Goal: Transaction & Acquisition: Register for event/course

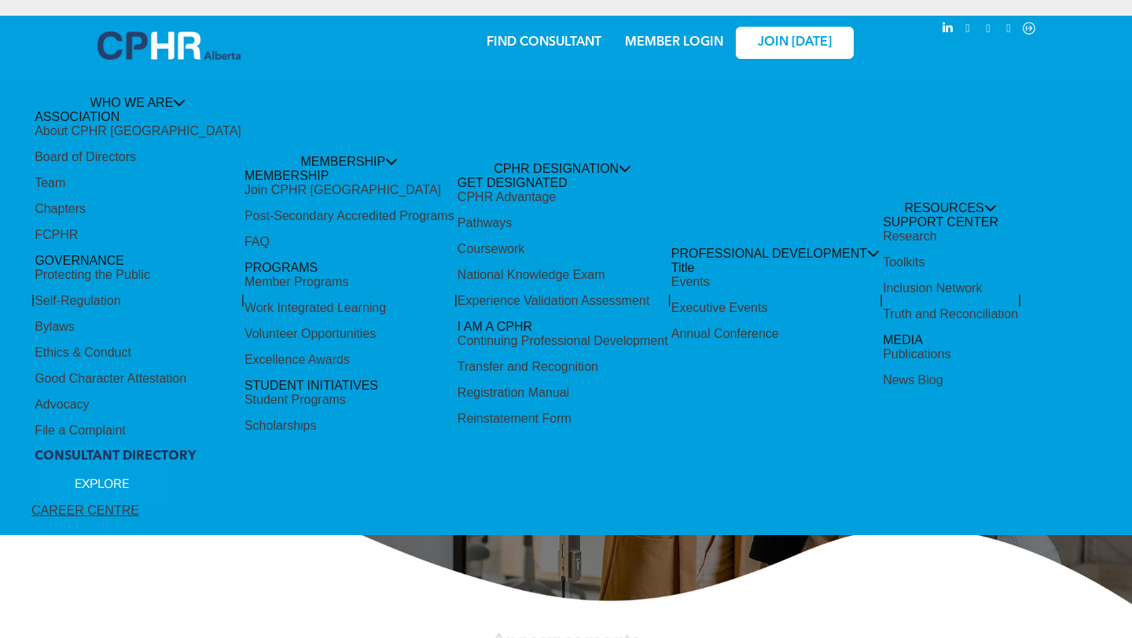
click at [669, 38] on link "MEMBER LOGIN" at bounding box center [674, 42] width 98 height 13
click at [696, 42] on link "MEMBER LOGIN" at bounding box center [674, 42] width 98 height 13
click at [805, 36] on span "JOIN [DATE]" at bounding box center [795, 42] width 74 height 15
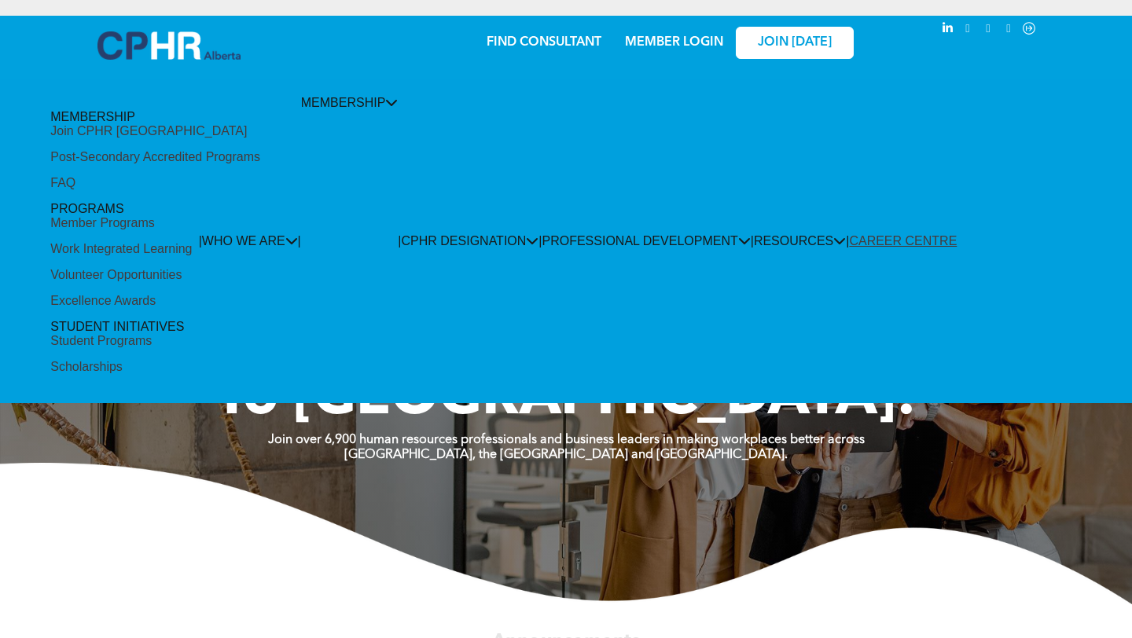
click at [154, 138] on div "Join CPHR [GEOGRAPHIC_DATA]" at bounding box center [148, 131] width 197 height 14
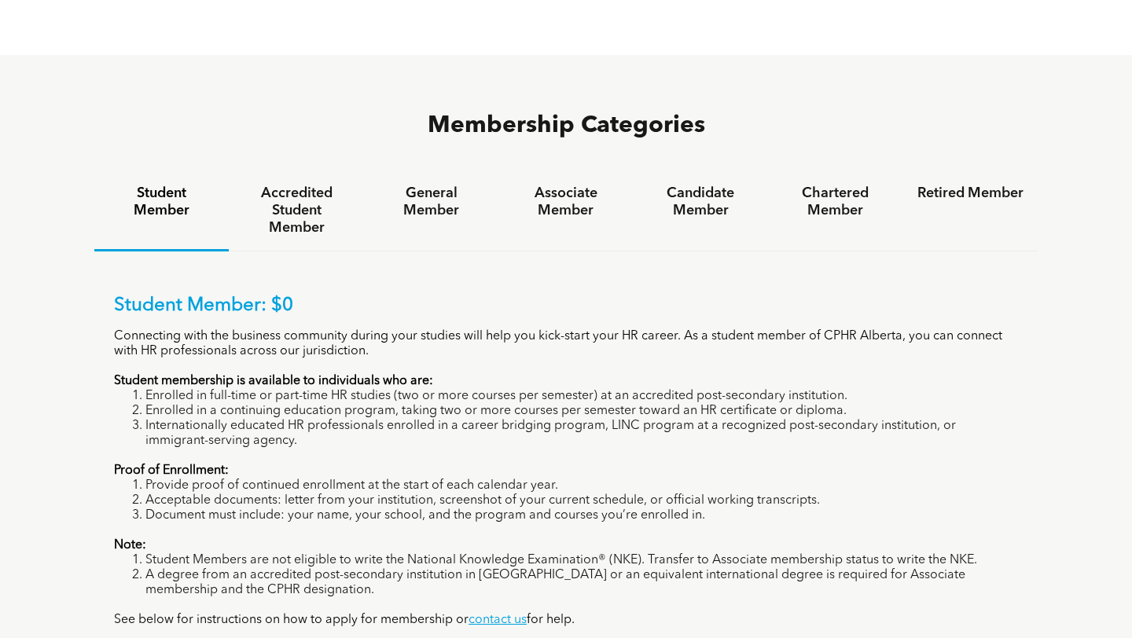
scroll to position [983, 0]
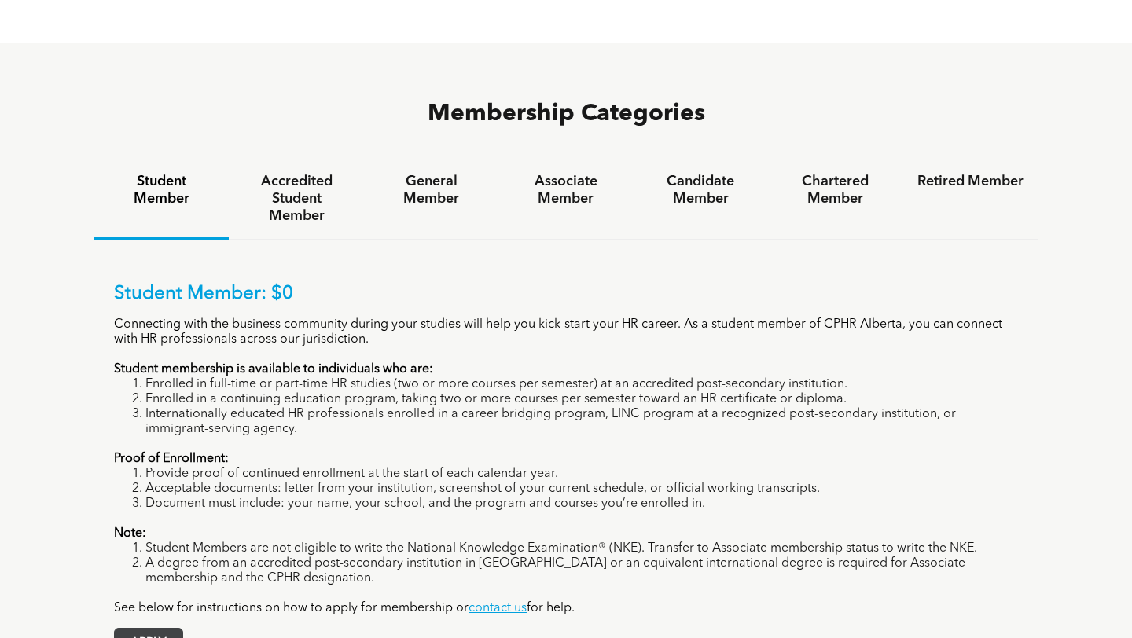
click at [134, 629] on span "APPLY" at bounding box center [149, 644] width 68 height 31
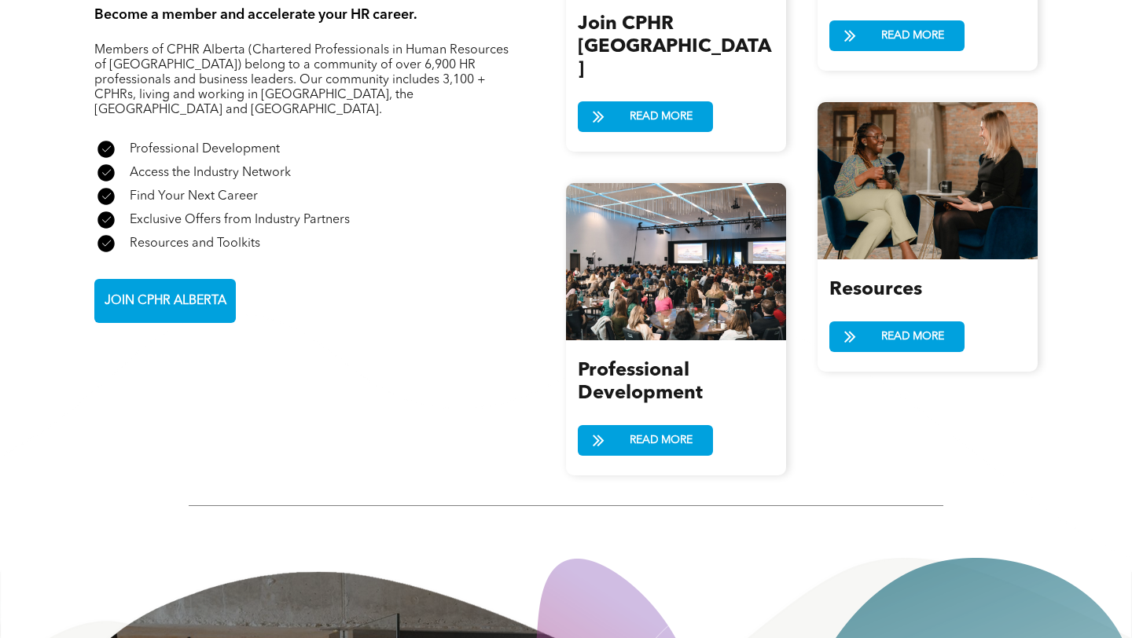
scroll to position [2034, 0]
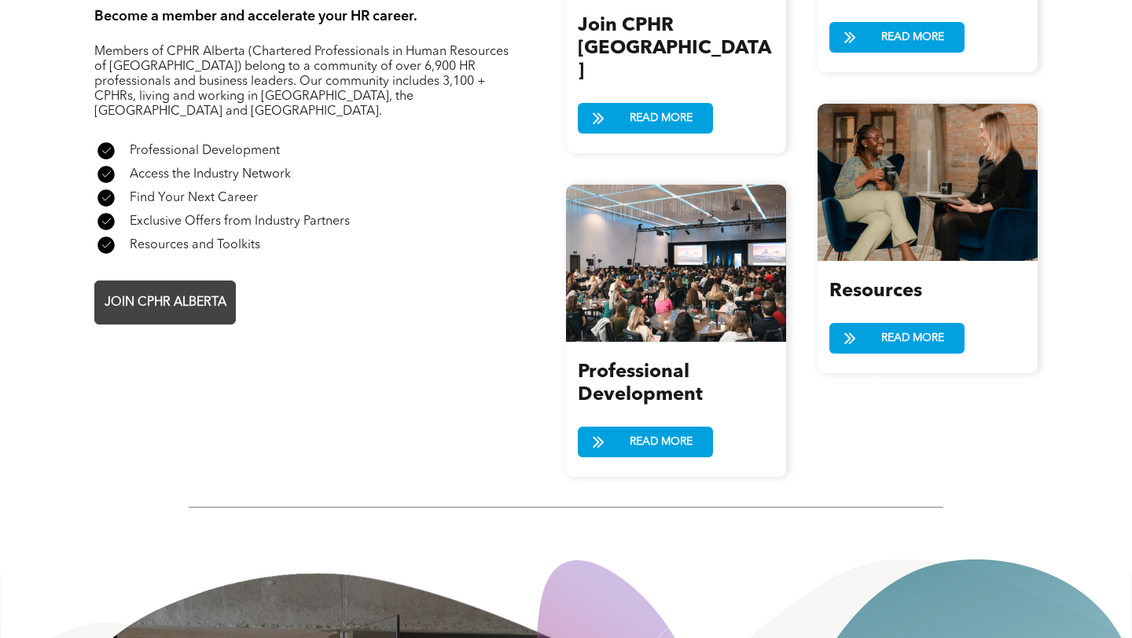
click at [198, 288] on span "JOIN CPHR ALBERTA" at bounding box center [165, 303] width 133 height 31
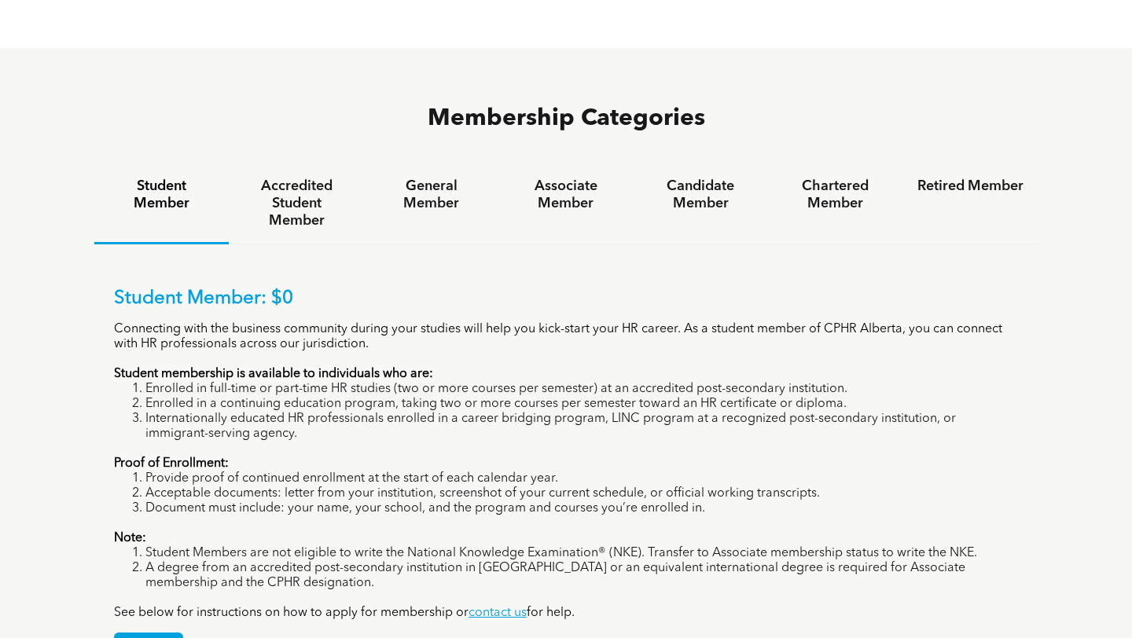
scroll to position [974, 0]
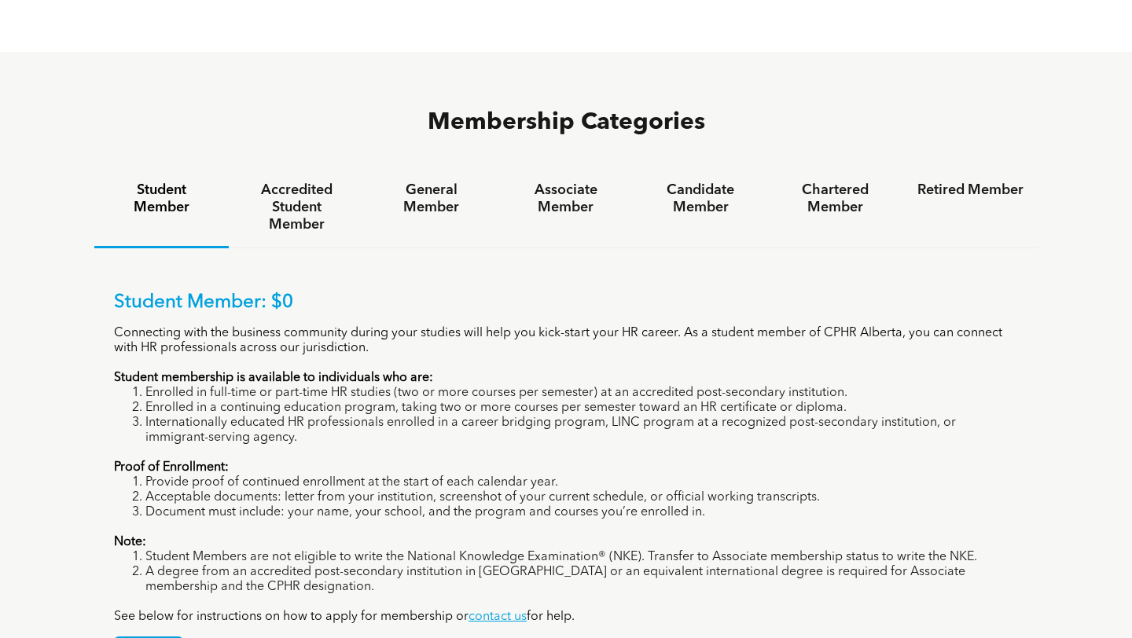
click at [195, 292] on p "Student Member: $0" at bounding box center [566, 303] width 904 height 23
click at [196, 292] on p "Student Member: $0" at bounding box center [566, 303] width 904 height 23
click at [179, 416] on li "Internationally educated HR professionals enrolled in a career bridging program…" at bounding box center [581, 431] width 873 height 30
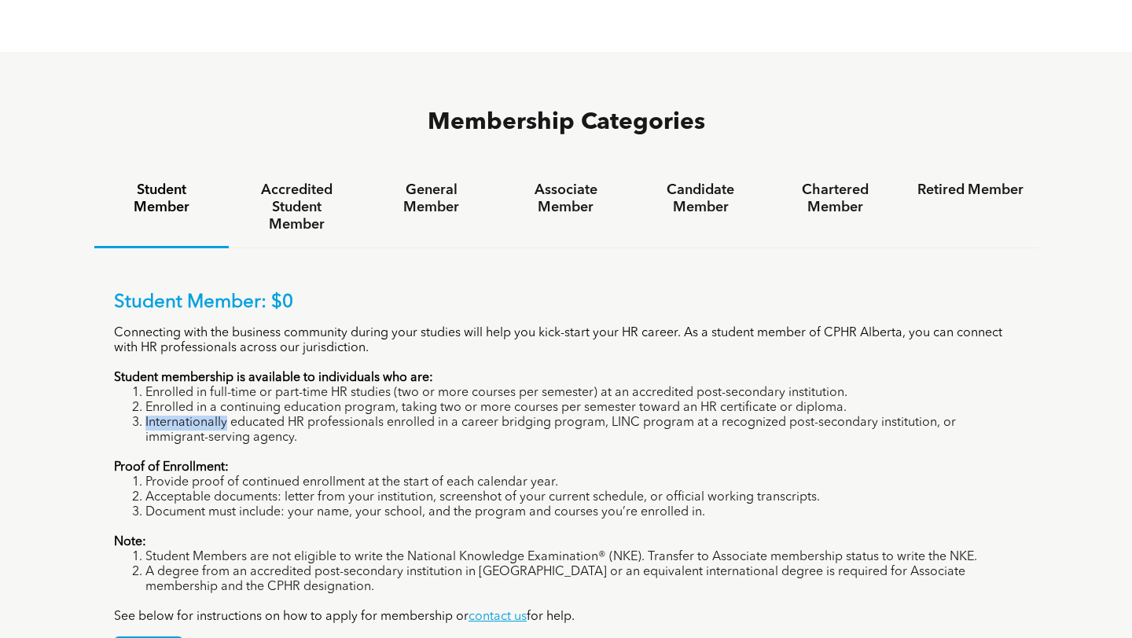
click at [179, 416] on li "Internationally educated HR professionals enrolled in a career bridging program…" at bounding box center [581, 431] width 873 height 30
click at [187, 382] on div "Student Member: $0 Connecting with the business community during your studies w…" at bounding box center [566, 458] width 904 height 333
click at [186, 476] on li "Provide proof of continued enrollment at the start of each calendar year." at bounding box center [581, 483] width 873 height 15
drag, startPoint x: 123, startPoint y: 554, endPoint x: 502, endPoint y: 564, distance: 379.8
click at [499, 625] on div "APPLY" at bounding box center [566, 647] width 904 height 44
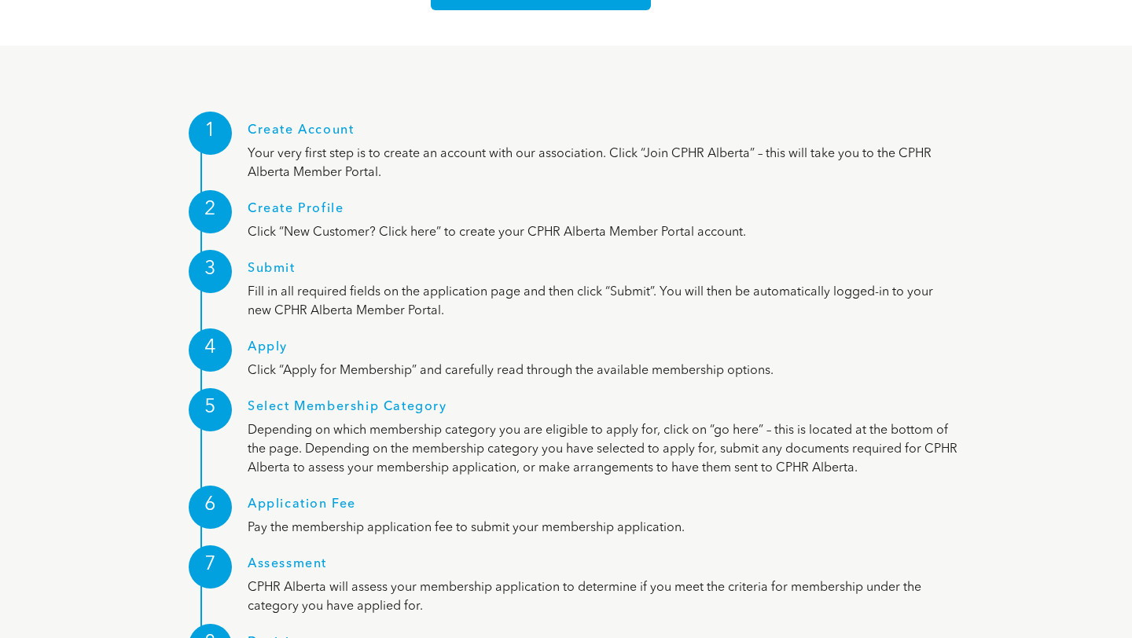
scroll to position [1948, 0]
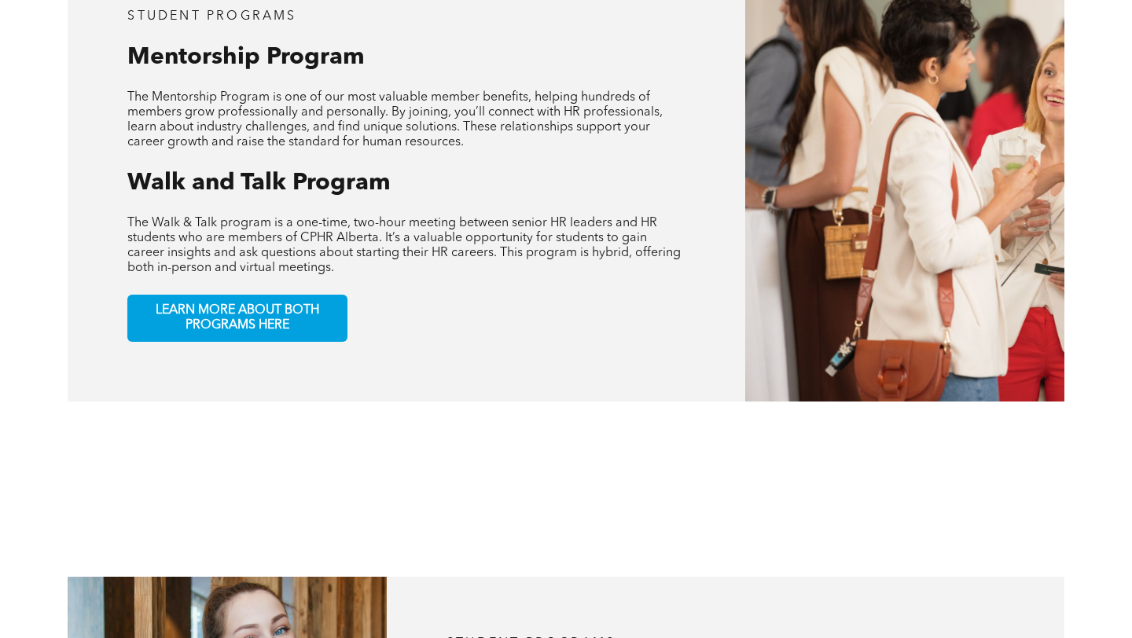
scroll to position [827, 0]
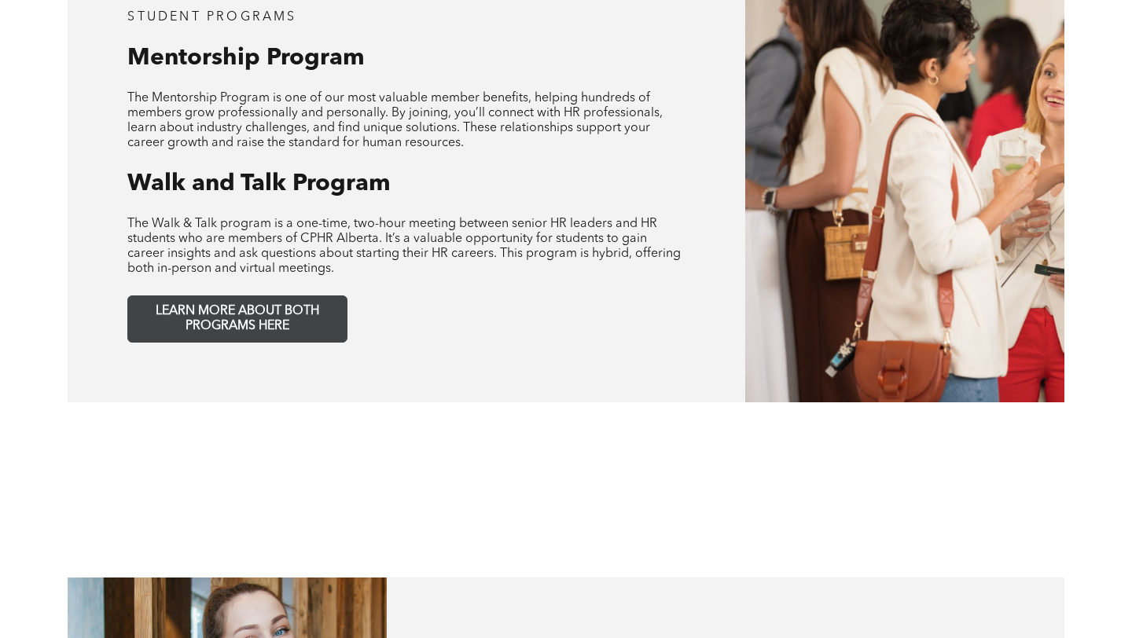
click at [269, 316] on span "LEARN MORE ABOUT BOTH PROGRAMS HERE" at bounding box center [238, 319] width 208 height 30
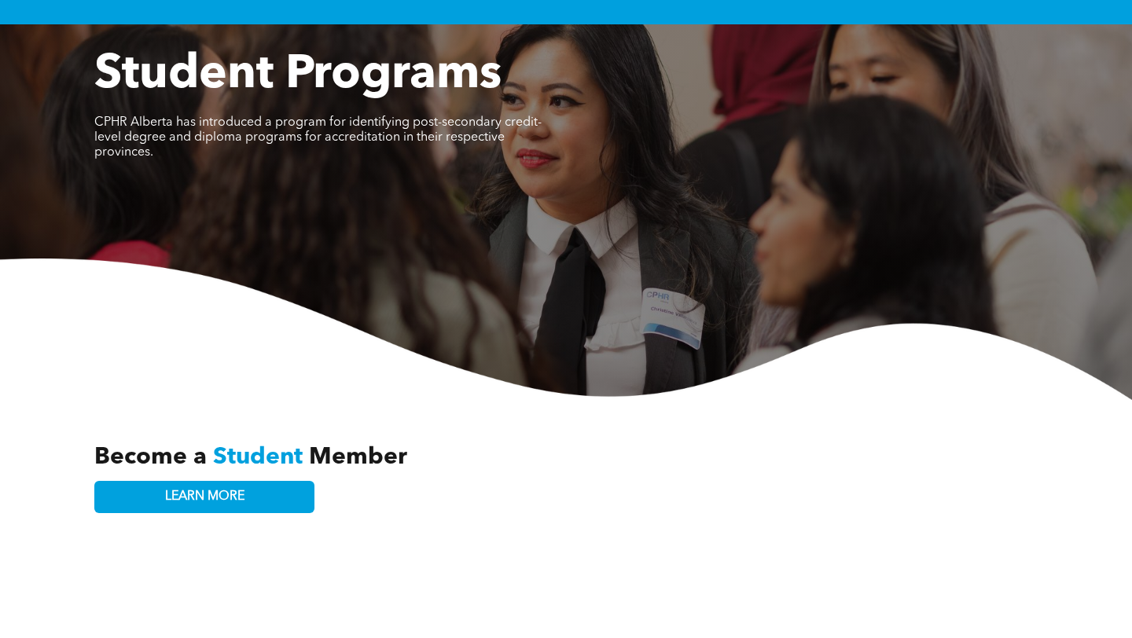
scroll to position [123, 0]
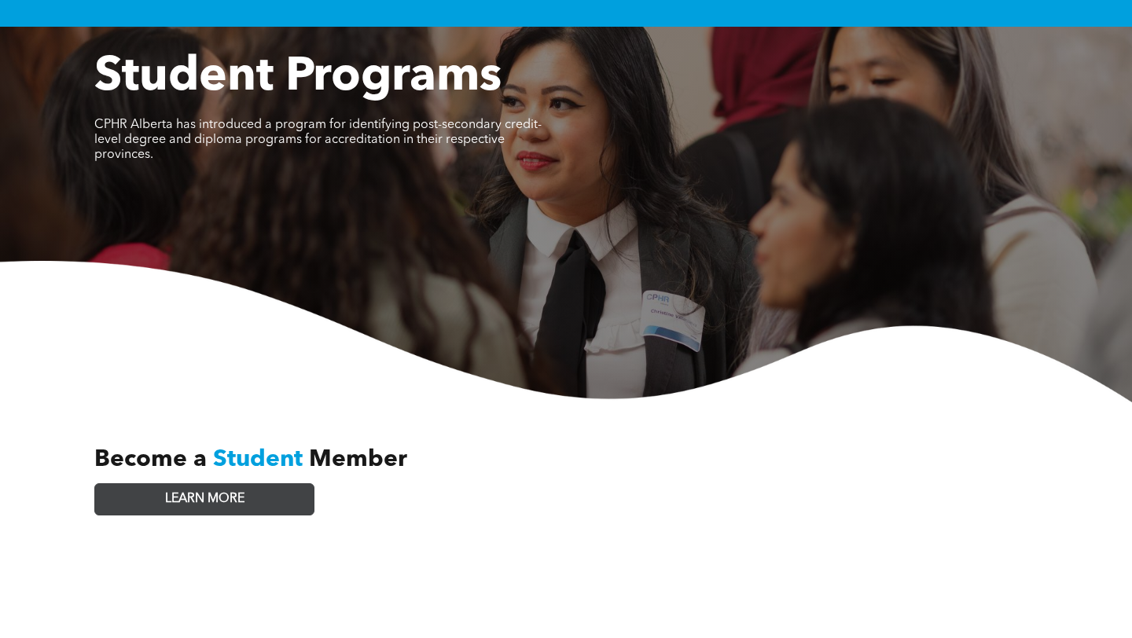
click at [219, 492] on span "LEARN MORE" at bounding box center [204, 499] width 79 height 15
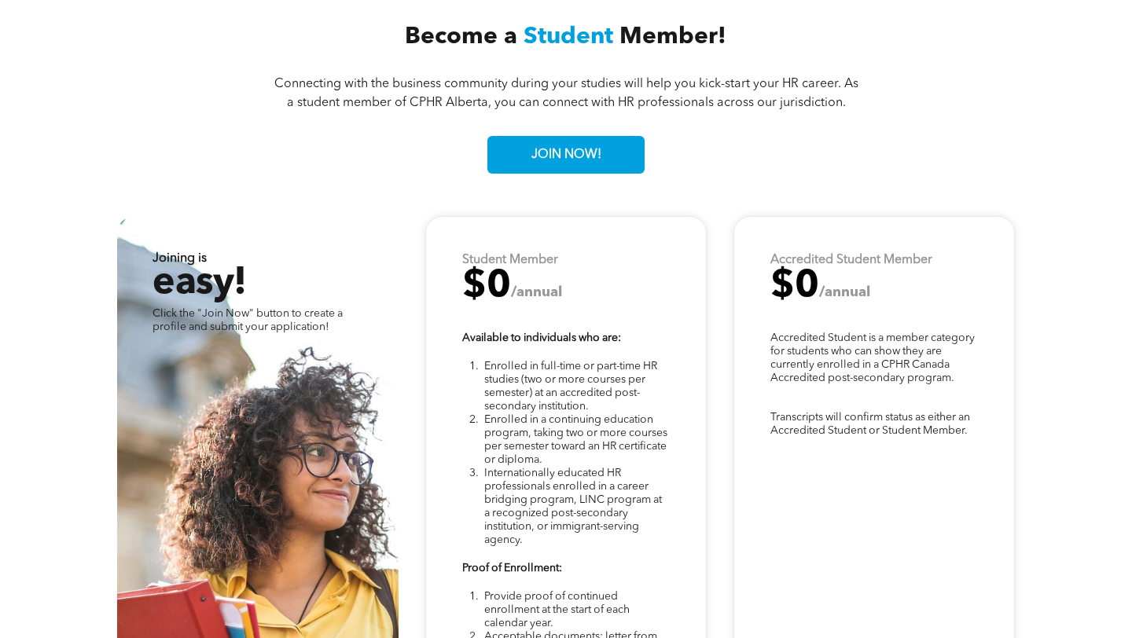
scroll to position [3813, 0]
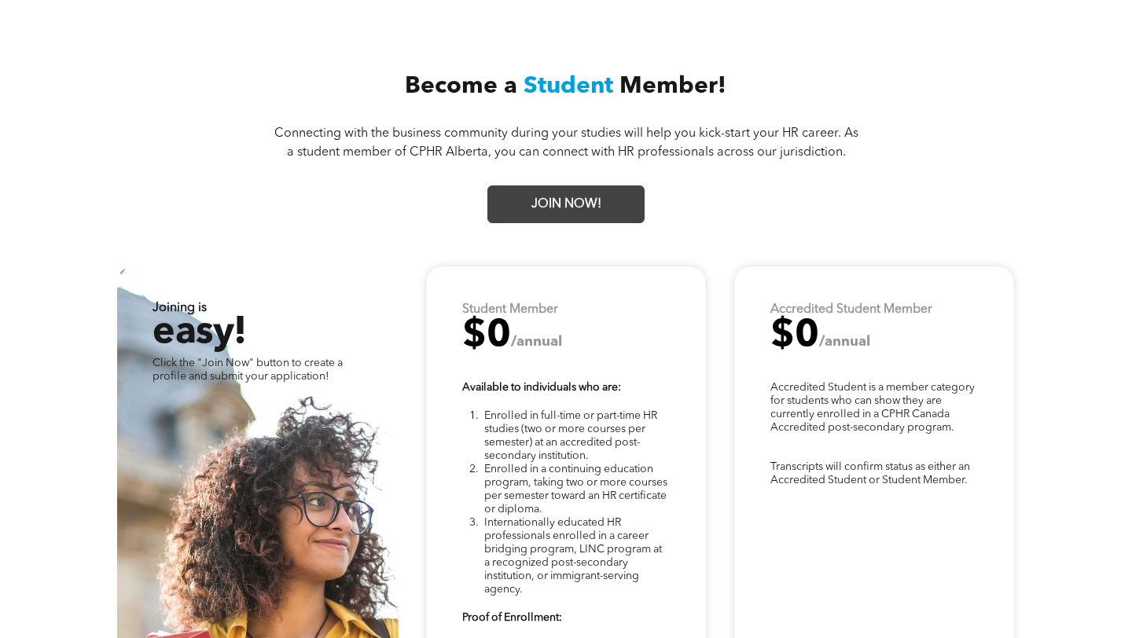
click at [571, 193] on span "JOIN NOW!" at bounding box center [566, 204] width 81 height 31
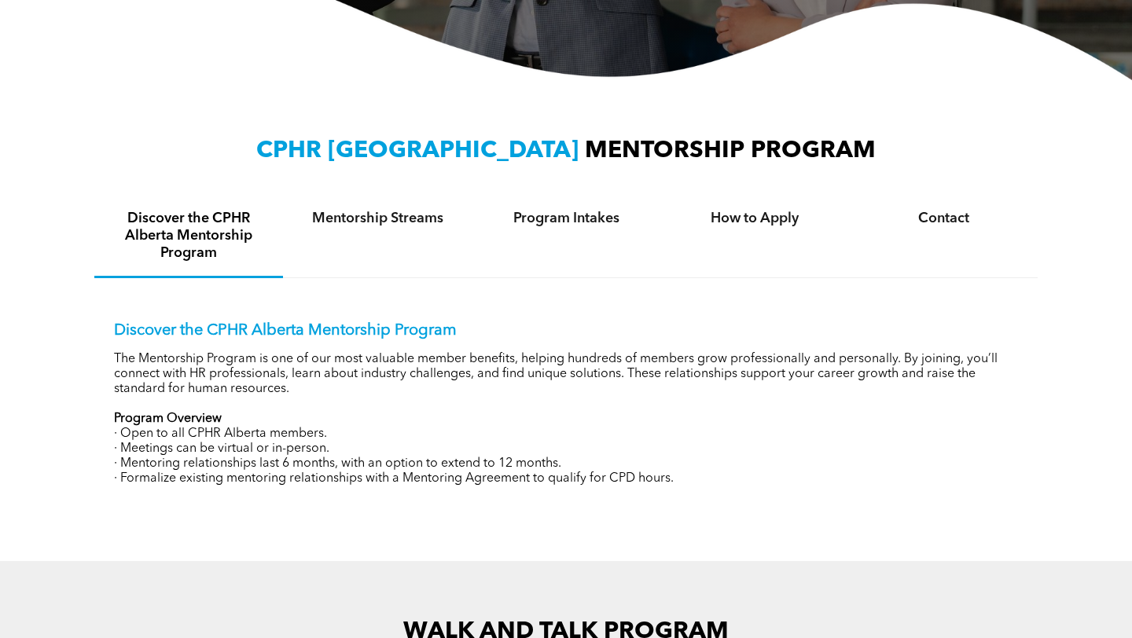
scroll to position [436, 0]
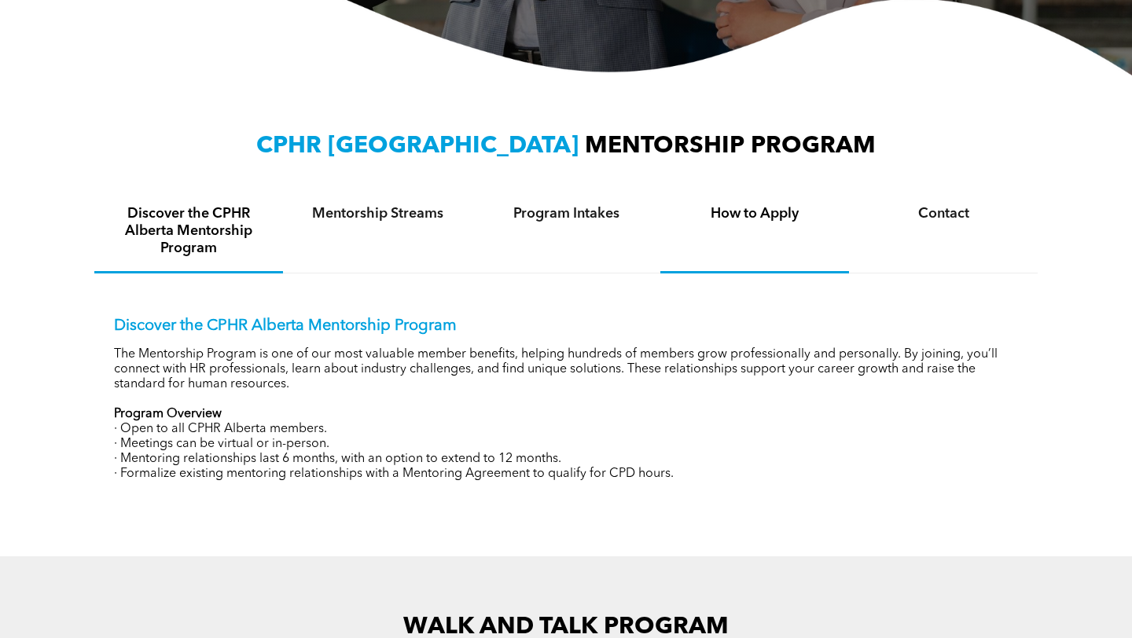
click at [814, 225] on div "How to Apply" at bounding box center [754, 232] width 189 height 83
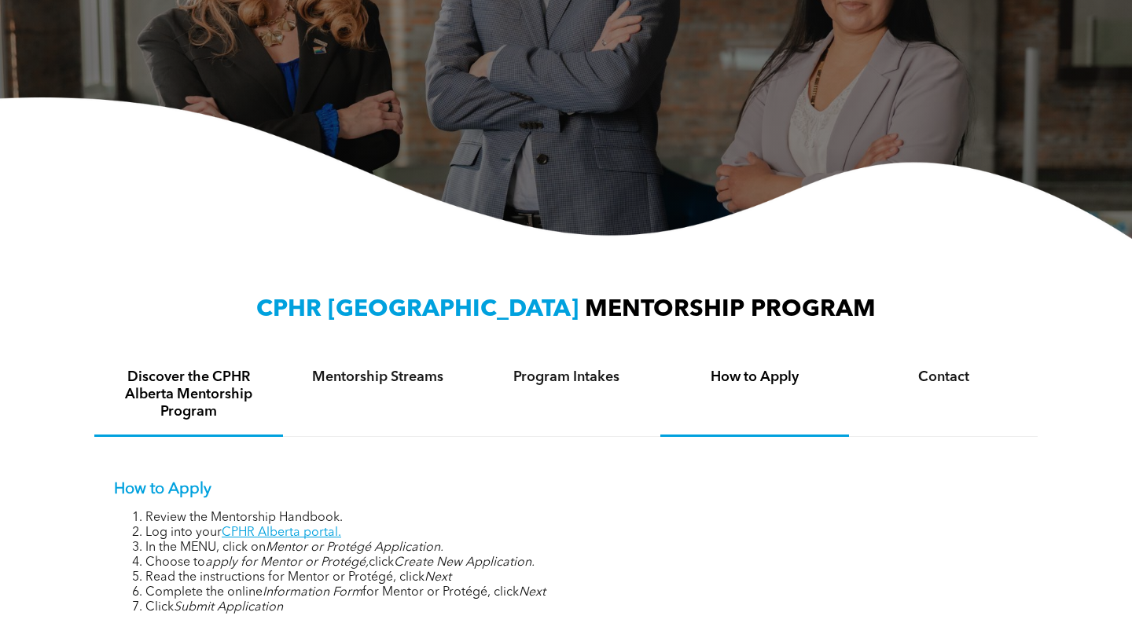
scroll to position [0, 0]
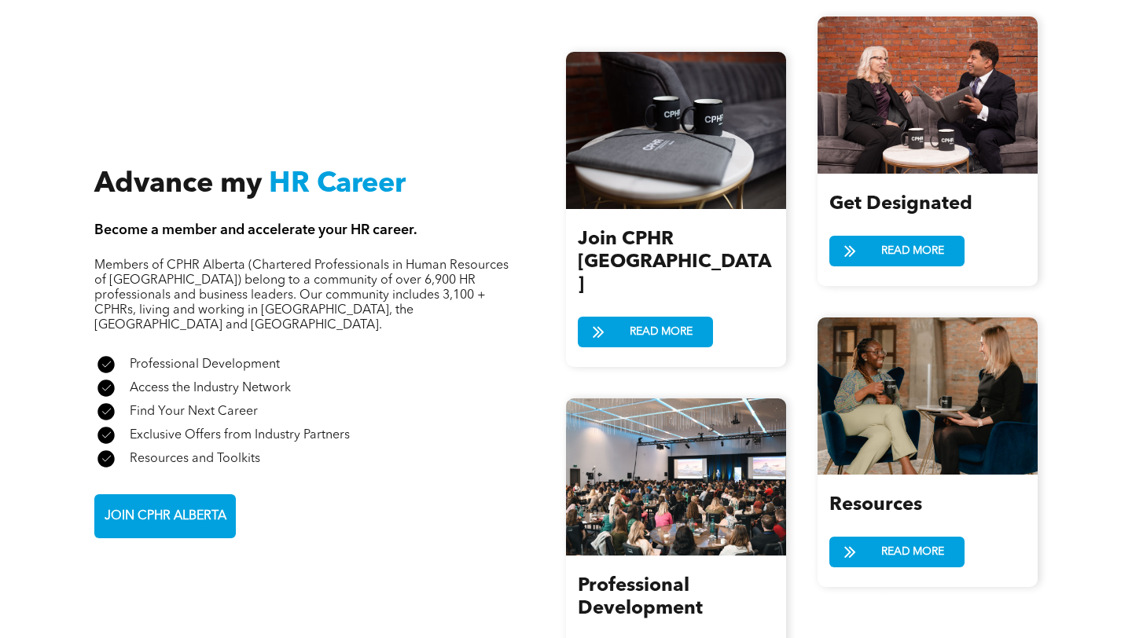
scroll to position [1821, 0]
